Goal: Task Accomplishment & Management: Complete application form

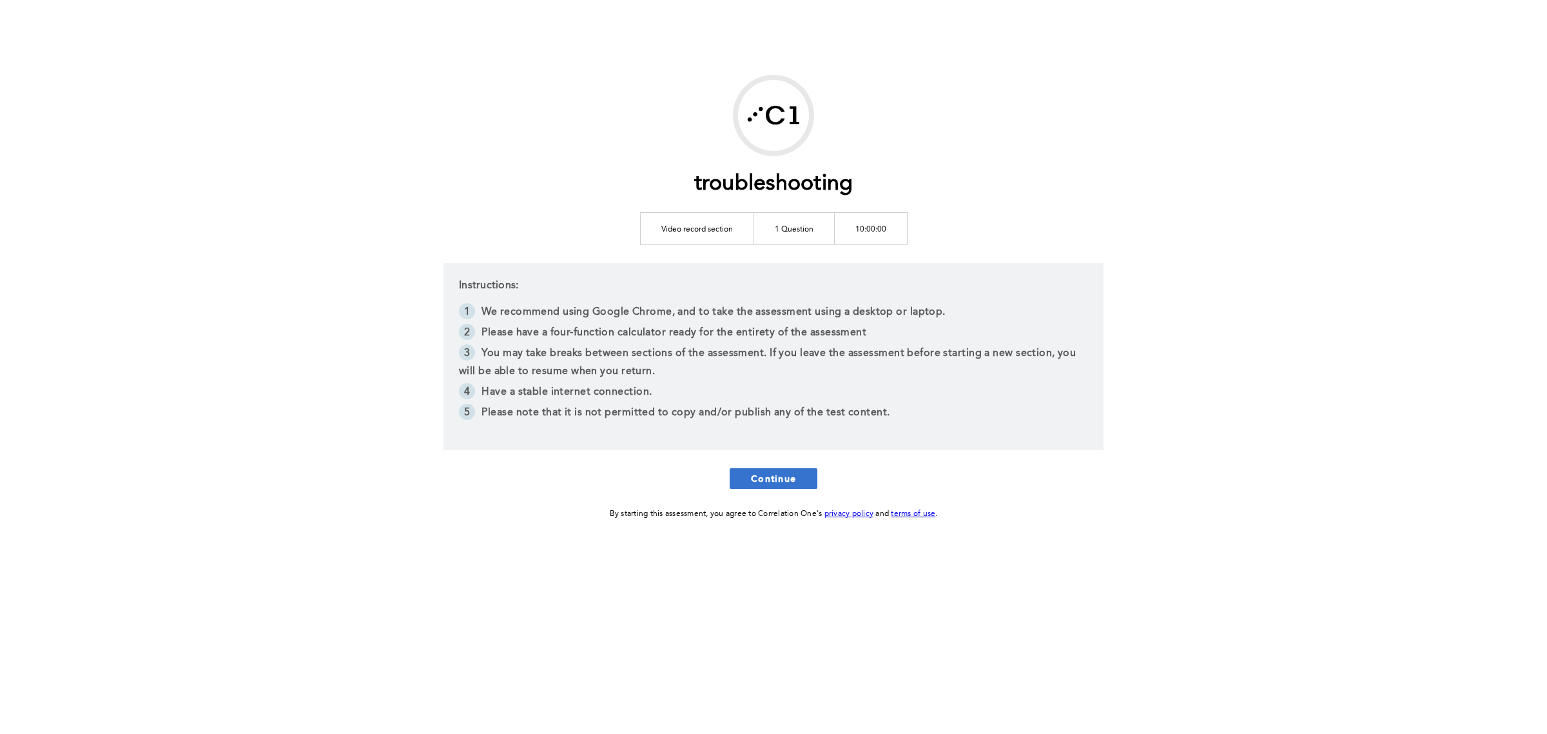
click at [791, 485] on button "Continue" at bounding box center [774, 478] width 88 height 21
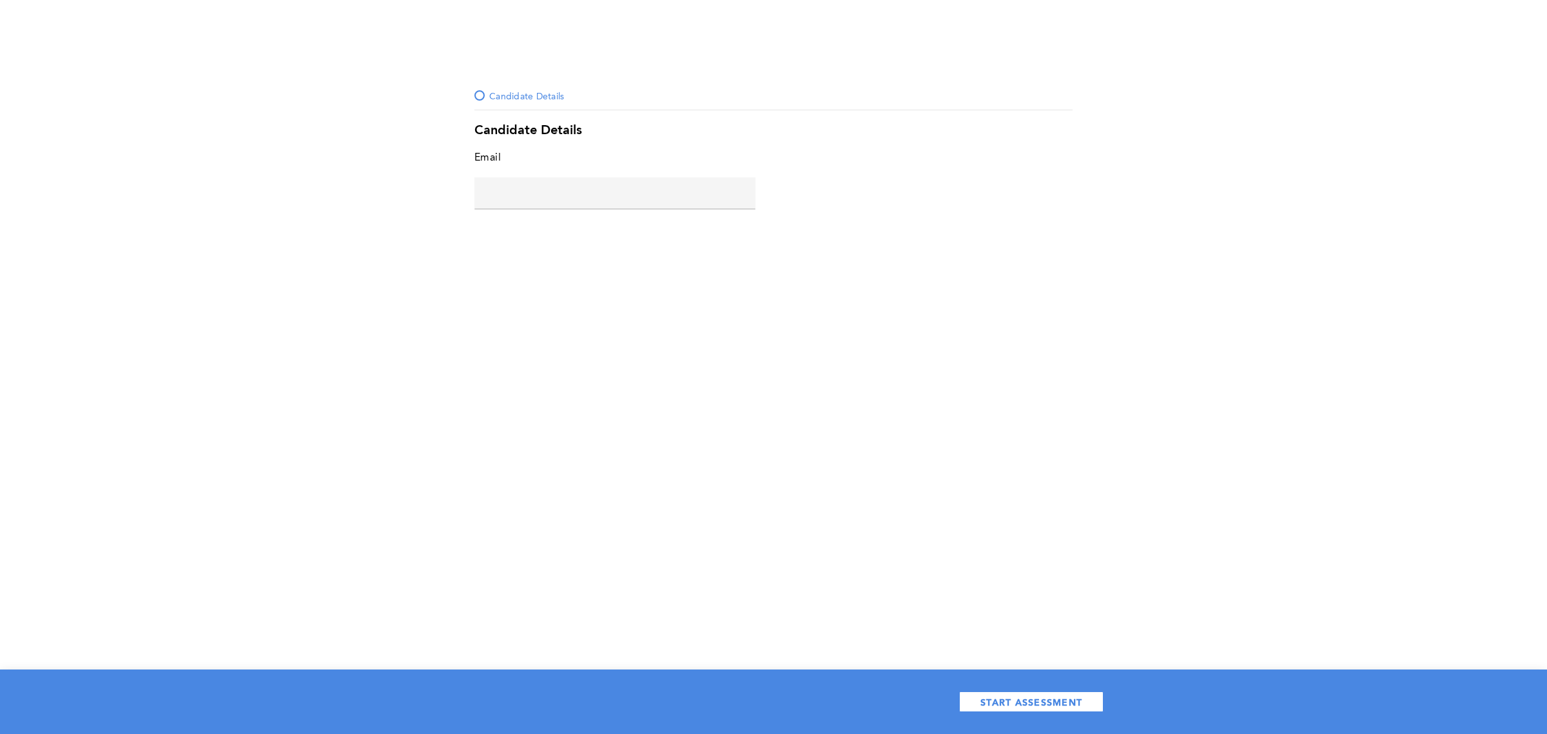
click at [531, 177] on input "text" at bounding box center [614, 192] width 281 height 31
type input "maria@correlation-one.com"
click at [1062, 637] on span "START ASSESSMENT" at bounding box center [1031, 702] width 102 height 12
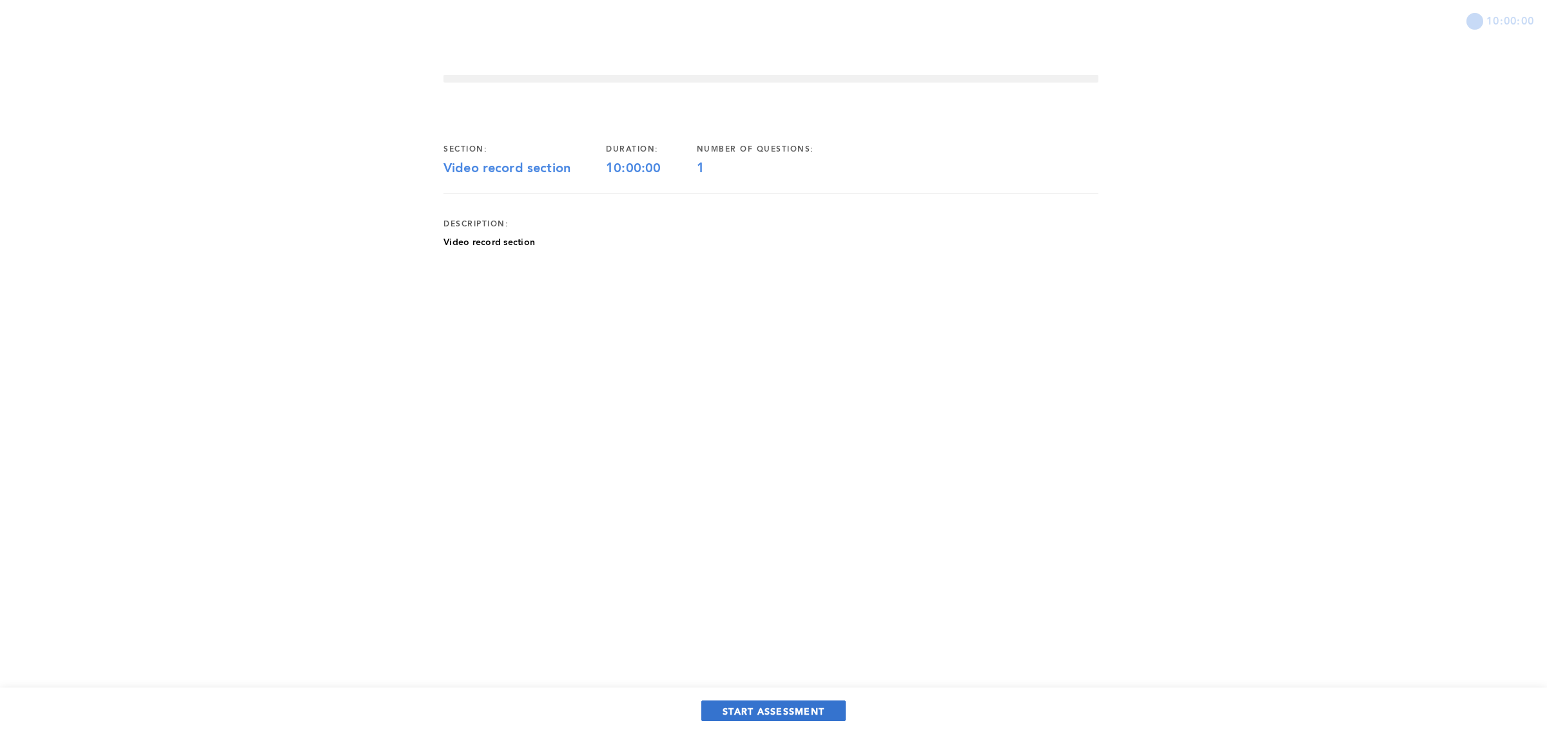
click at [804, 637] on button "START ASSESSMENT" at bounding box center [773, 710] width 144 height 21
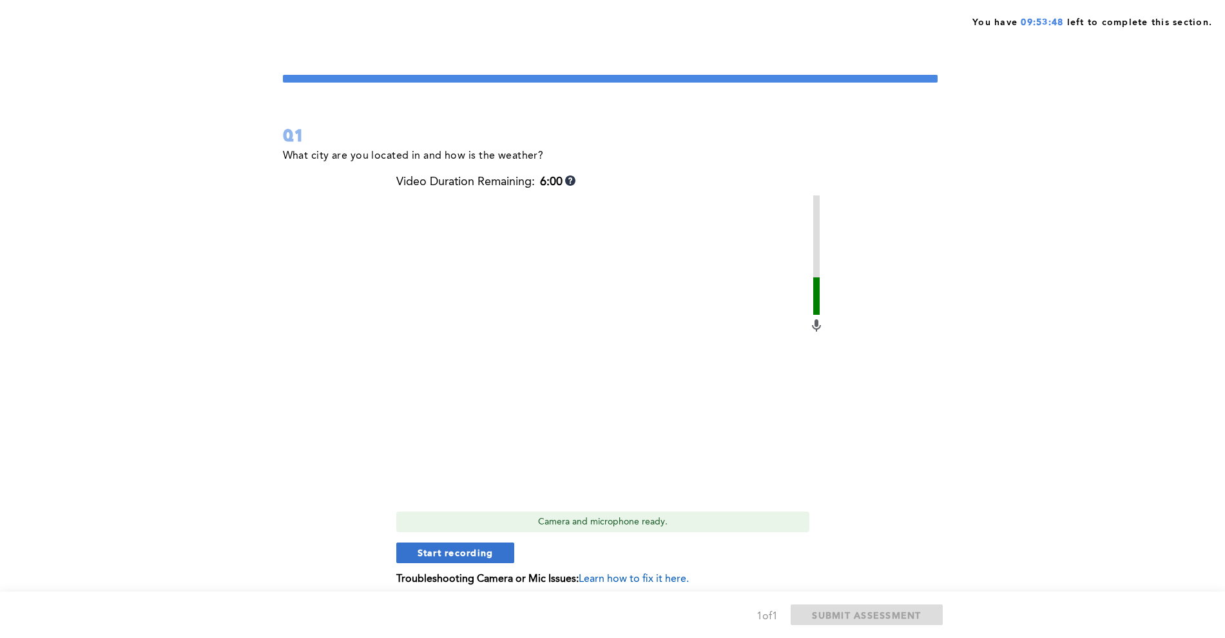
click at [461, 552] on span "Start recording" at bounding box center [456, 552] width 76 height 12
click at [471, 557] on span "Stop recording" at bounding box center [455, 552] width 75 height 12
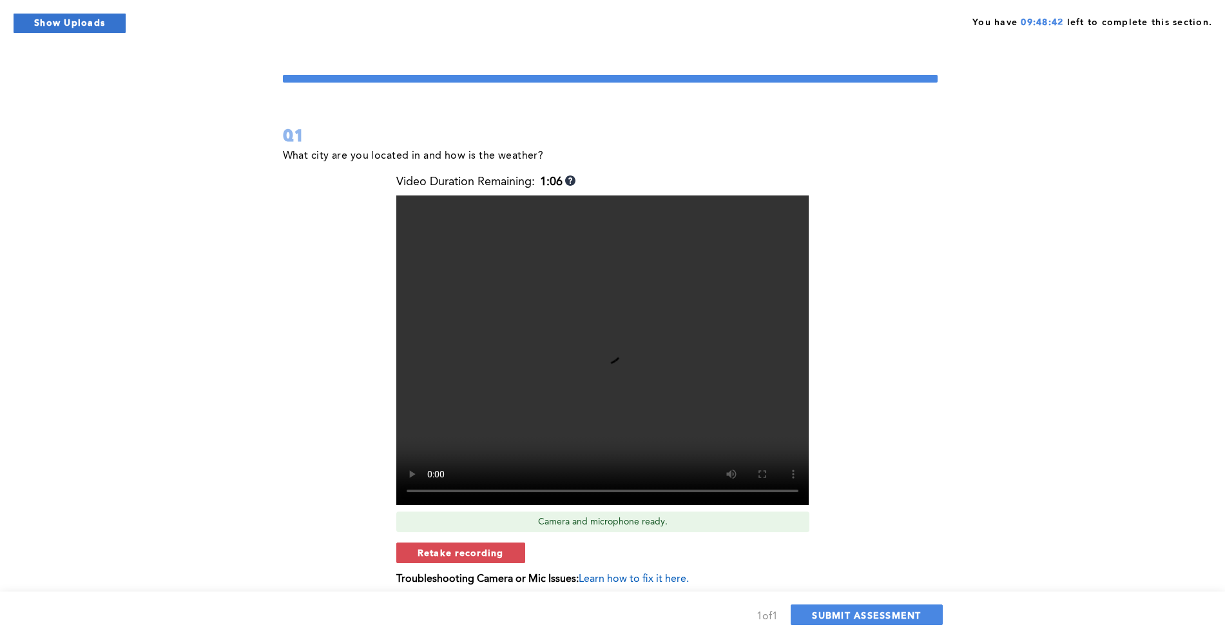
click at [95, 17] on button "Show Uploads" at bounding box center [69, 23] width 113 height 21
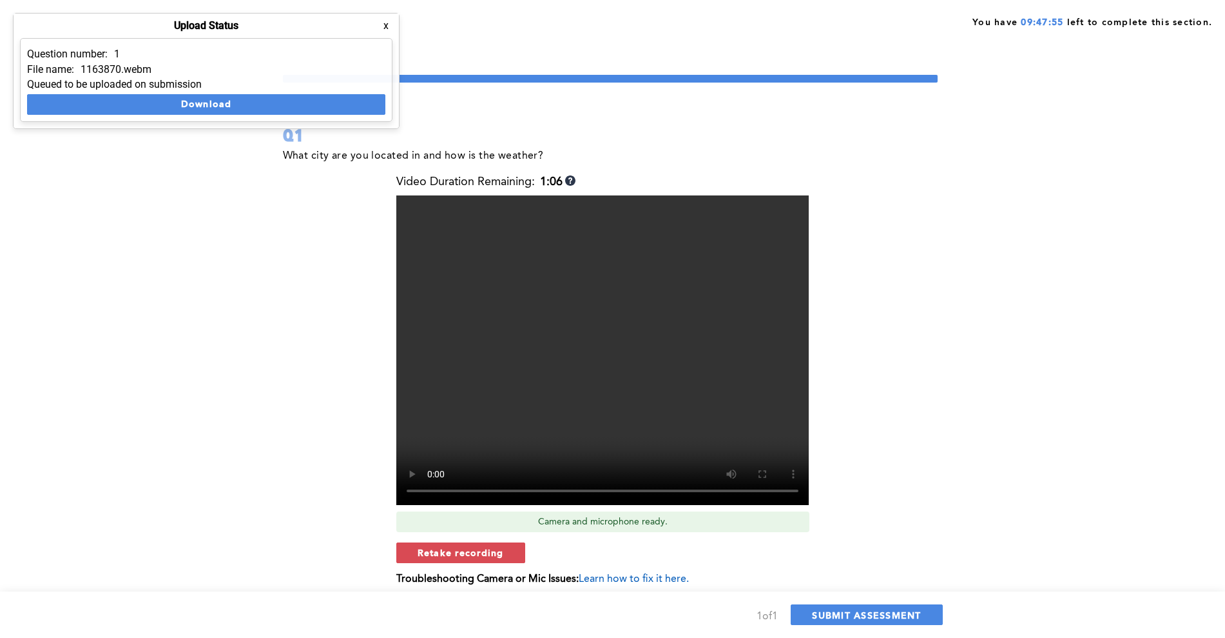
scroll to position [51, 0]
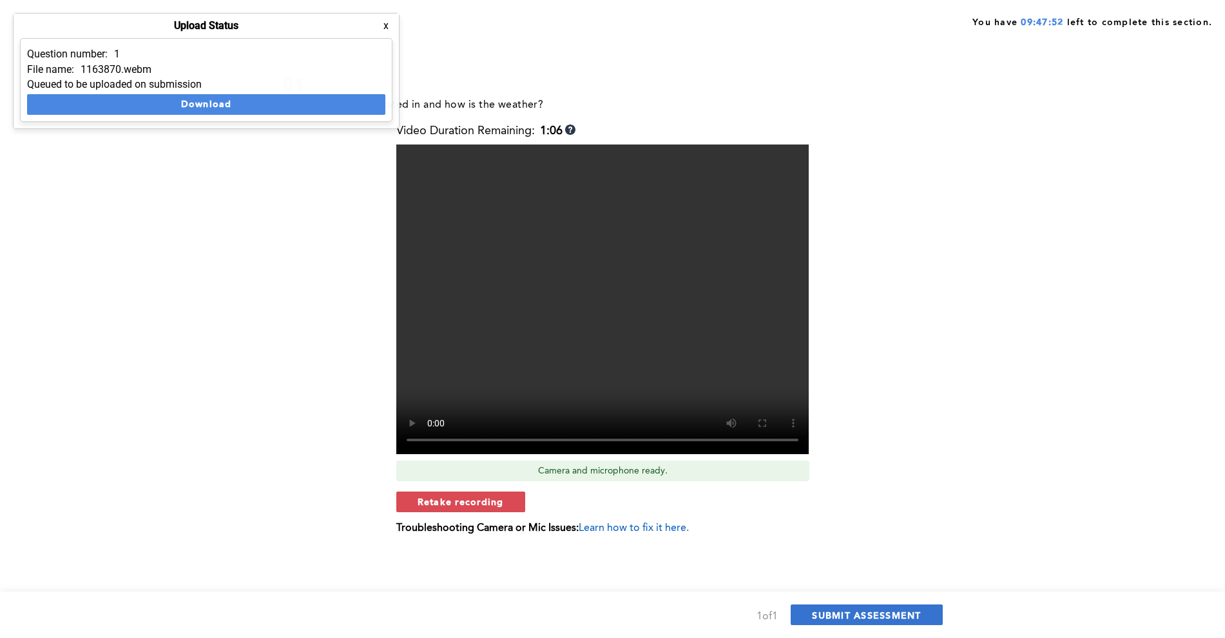
click at [842, 613] on span "SUBMIT ASSESSMENT" at bounding box center [866, 615] width 109 height 12
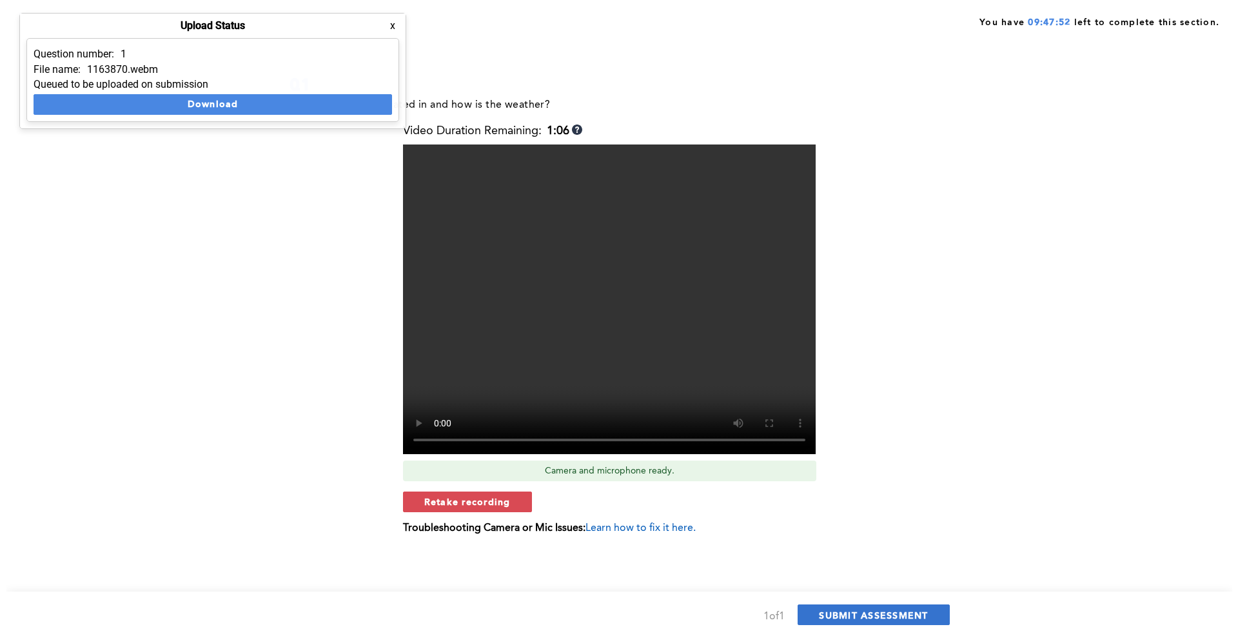
scroll to position [0, 0]
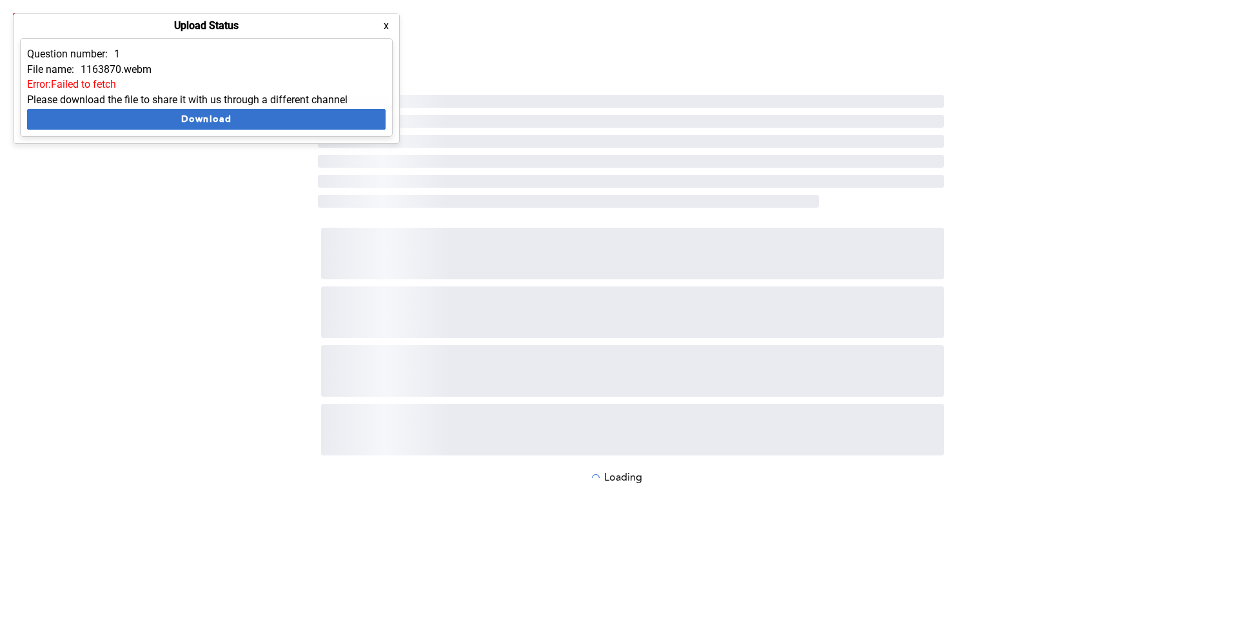
click at [206, 122] on button "Download" at bounding box center [206, 119] width 358 height 21
click at [1058, 111] on div "‌ ‌ ‌ ‌ ‌ ‌ ‌ ‌ ‌ ‌ ‌ Loading" at bounding box center [619, 319] width 1238 height 638
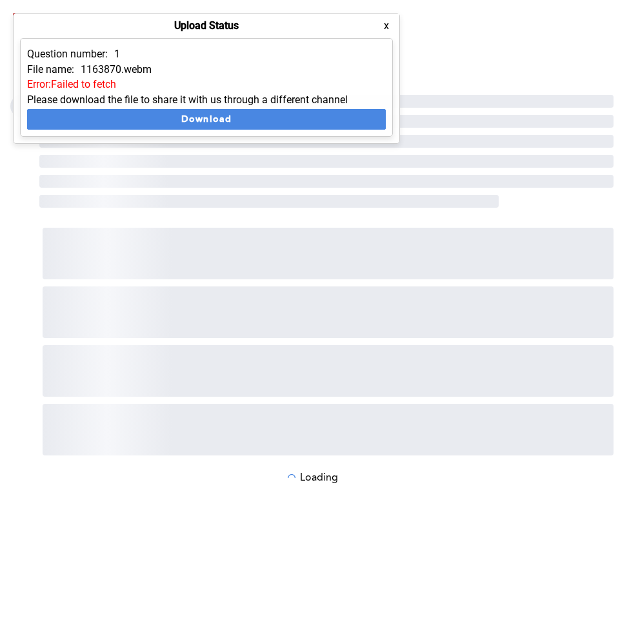
click at [556, 44] on div "‌ ‌ ‌ ‌ ‌ ‌ ‌ ‌ ‌ ‌ ‌ Loading" at bounding box center [314, 319] width 629 height 638
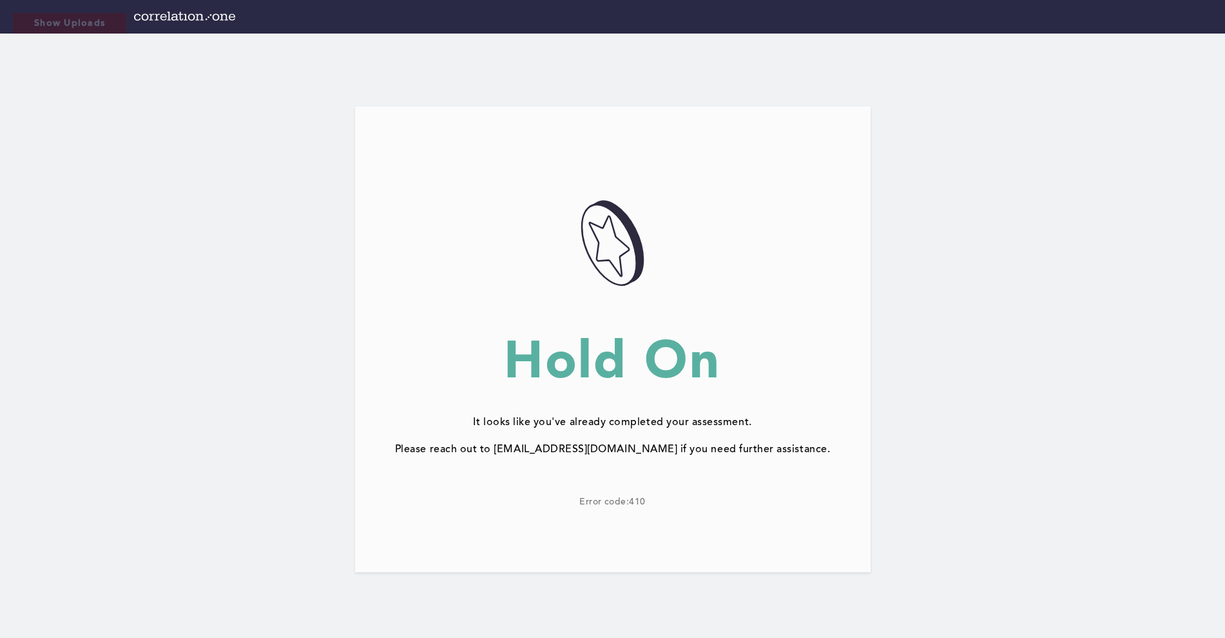
click at [96, 24] on button "Show Uploads" at bounding box center [69, 23] width 113 height 21
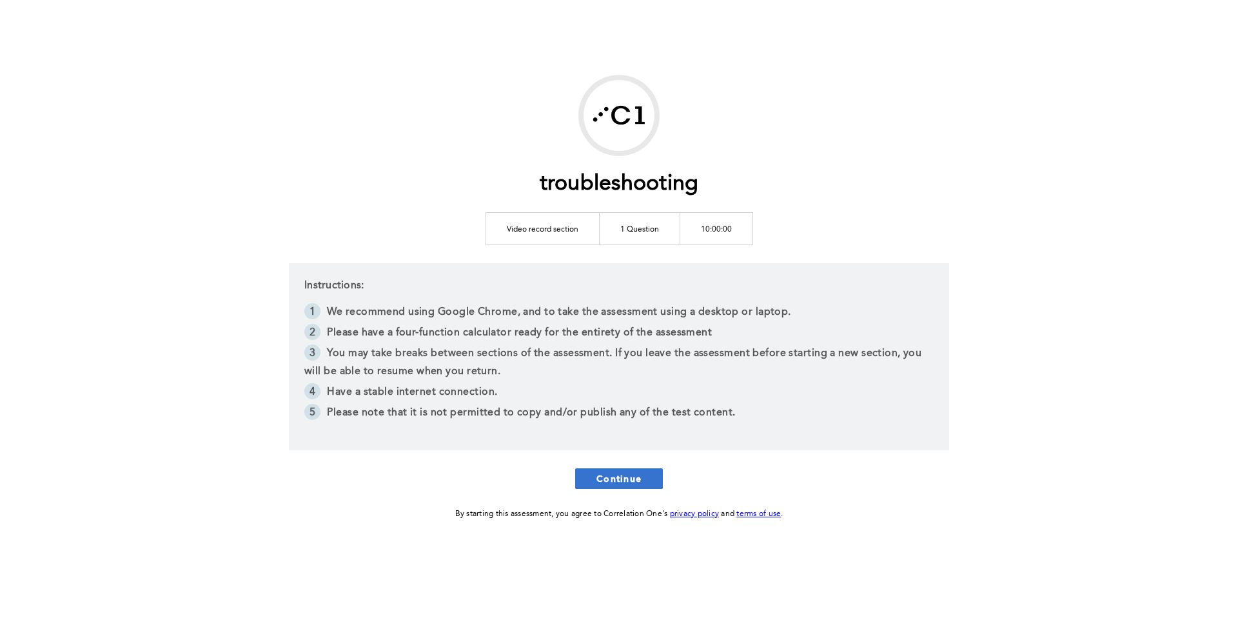
click at [624, 481] on span "Continue" at bounding box center [618, 478] width 45 height 12
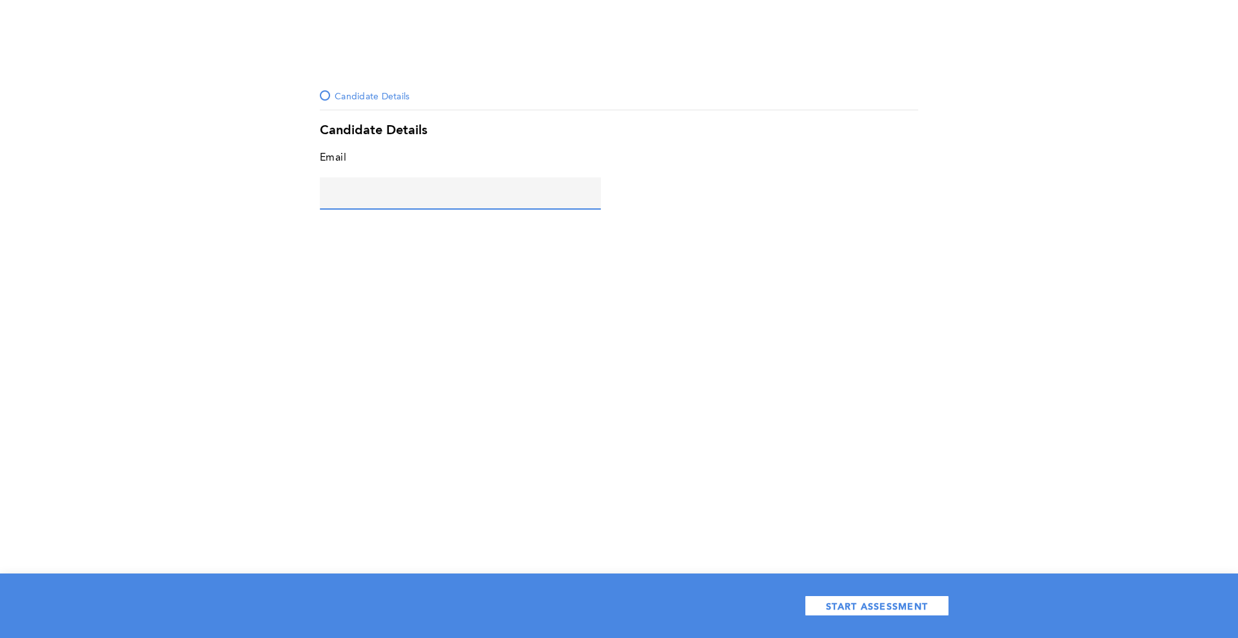
click at [398, 187] on input "text" at bounding box center [460, 192] width 281 height 31
type input "maria@correlation-one.com"
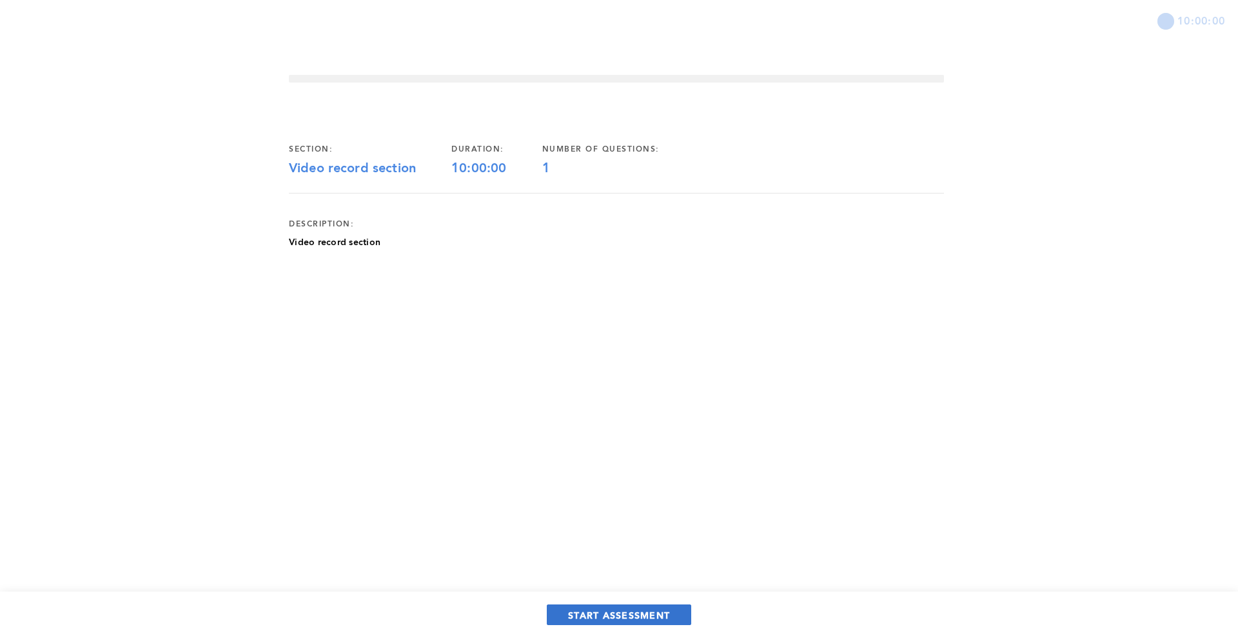
click at [656, 610] on span "START ASSESSMENT" at bounding box center [619, 615] width 102 height 12
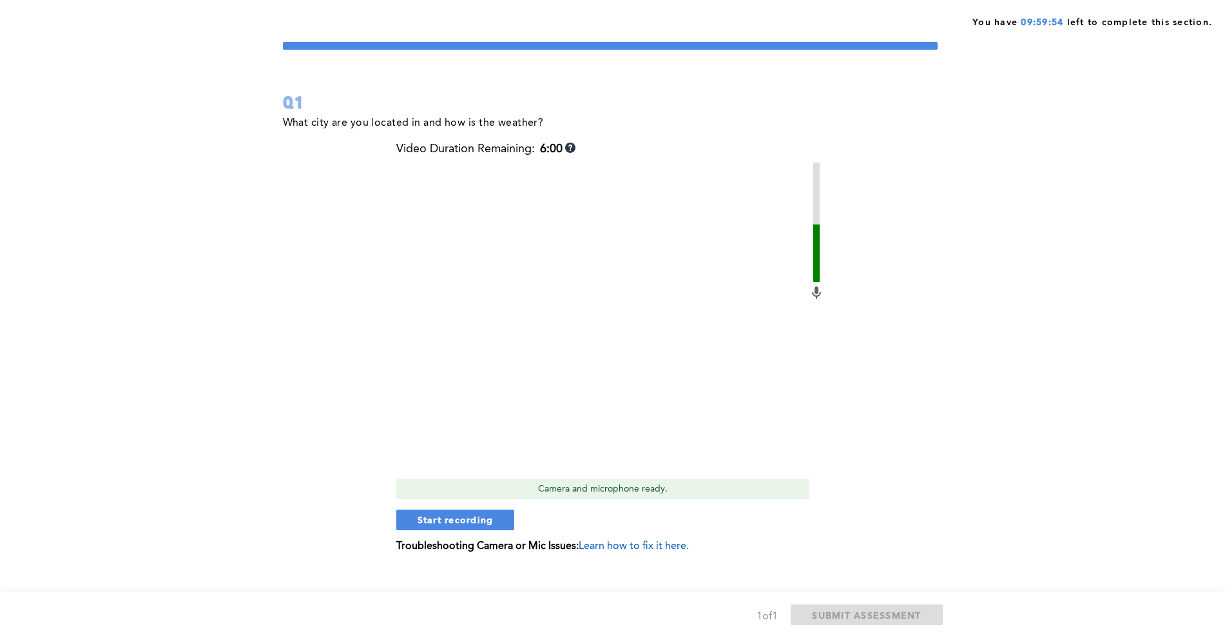
scroll to position [51, 0]
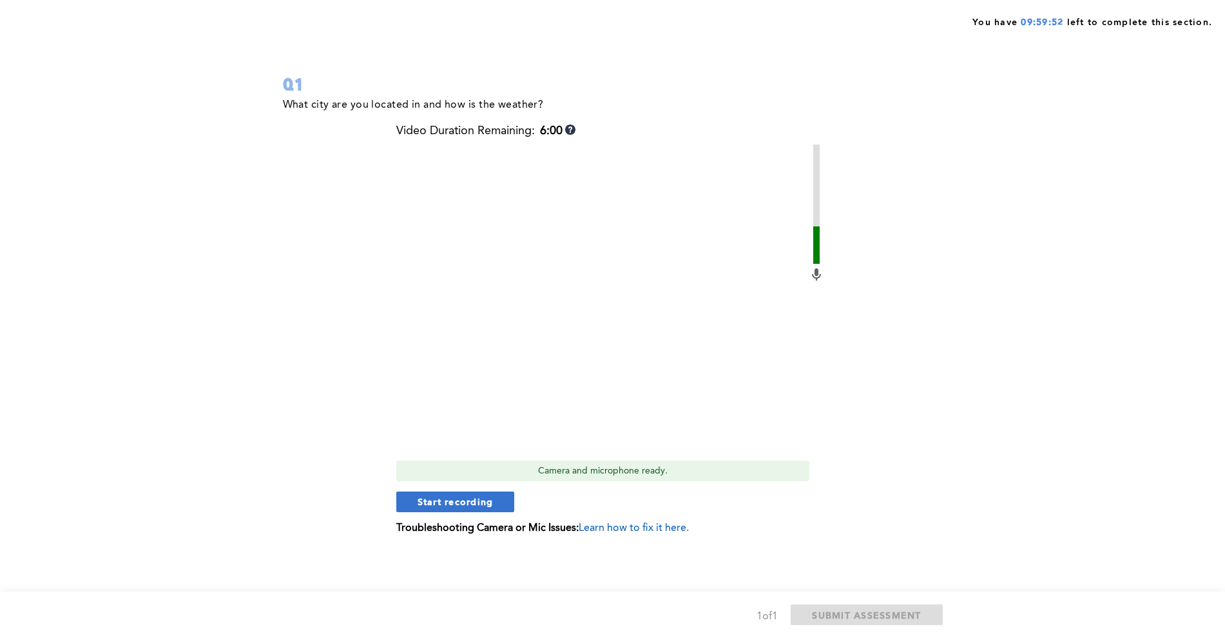
click at [446, 498] on span "Start recording" at bounding box center [456, 501] width 76 height 12
click at [436, 499] on span "Stop recording" at bounding box center [455, 501] width 75 height 12
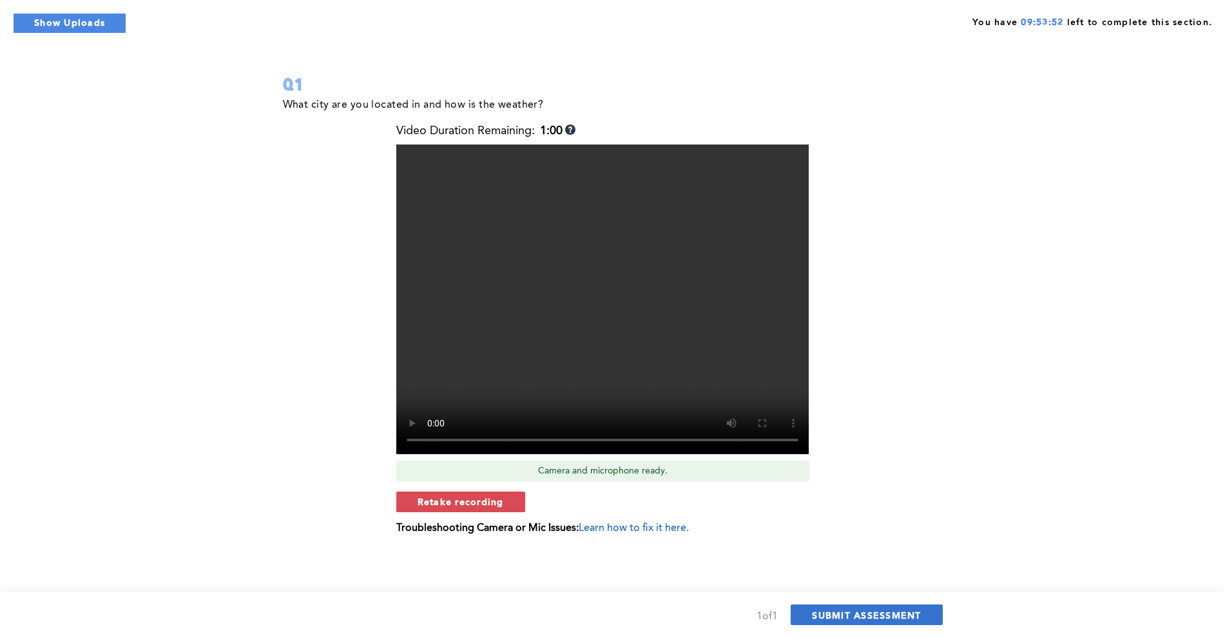
click at [873, 614] on span "SUBMIT ASSESSMENT" at bounding box center [866, 615] width 109 height 12
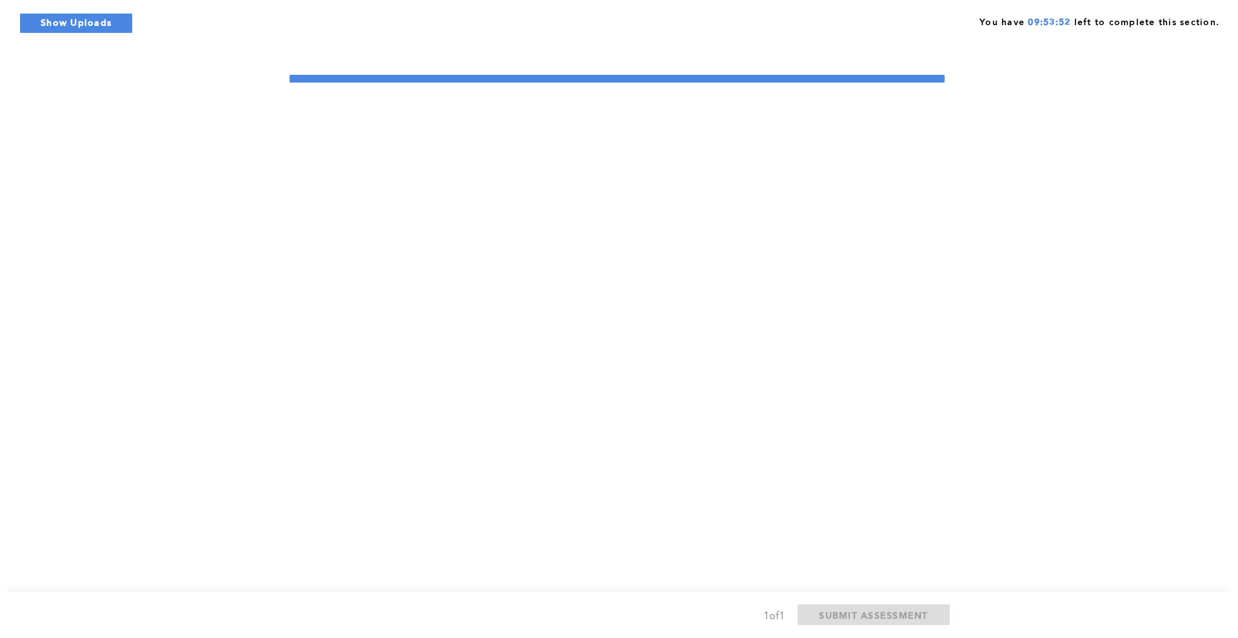
scroll to position [0, 0]
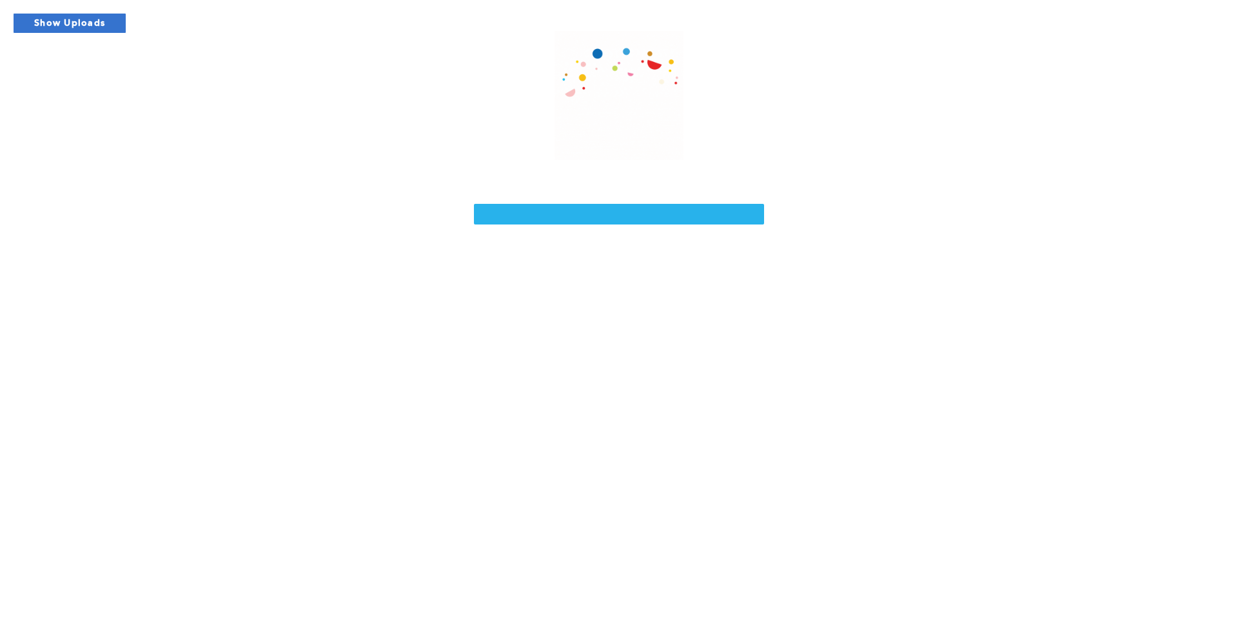
click at [68, 19] on button "Show Uploads" at bounding box center [69, 23] width 113 height 21
